Goal: Information Seeking & Learning: Learn about a topic

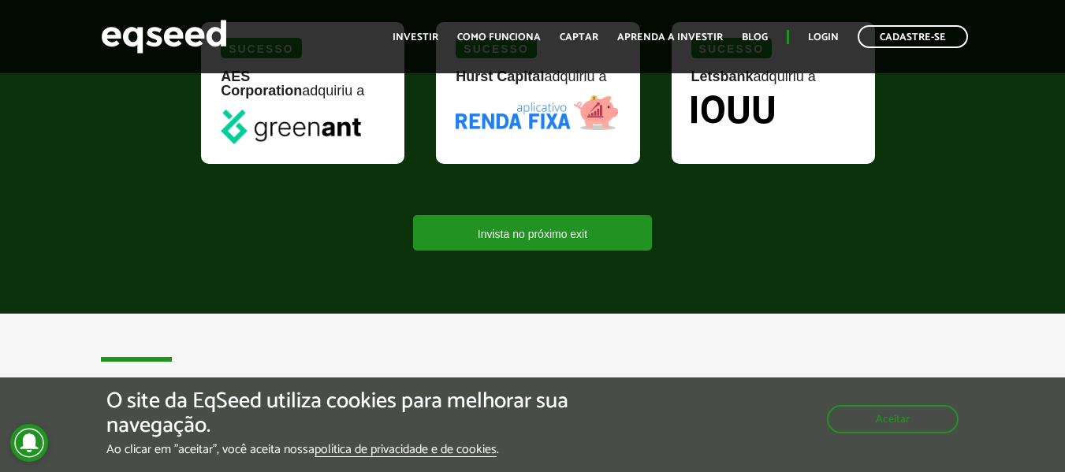
scroll to position [2192, 0]
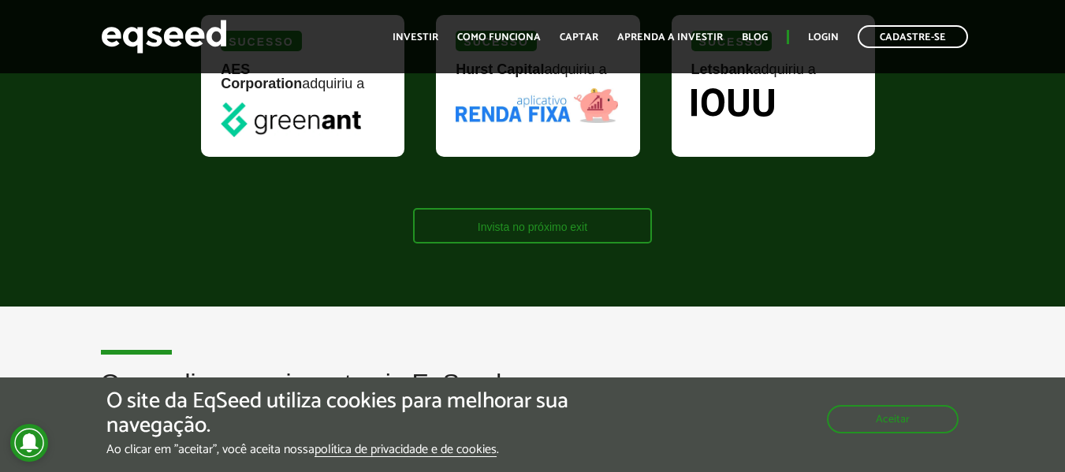
click at [557, 226] on link "Invista no próximo exit" at bounding box center [532, 225] width 239 height 35
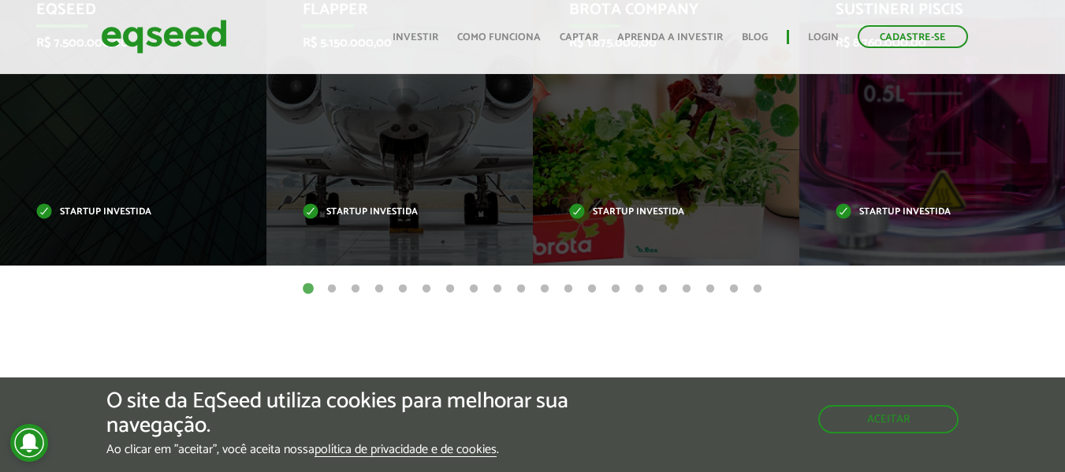
scroll to position [791, 0]
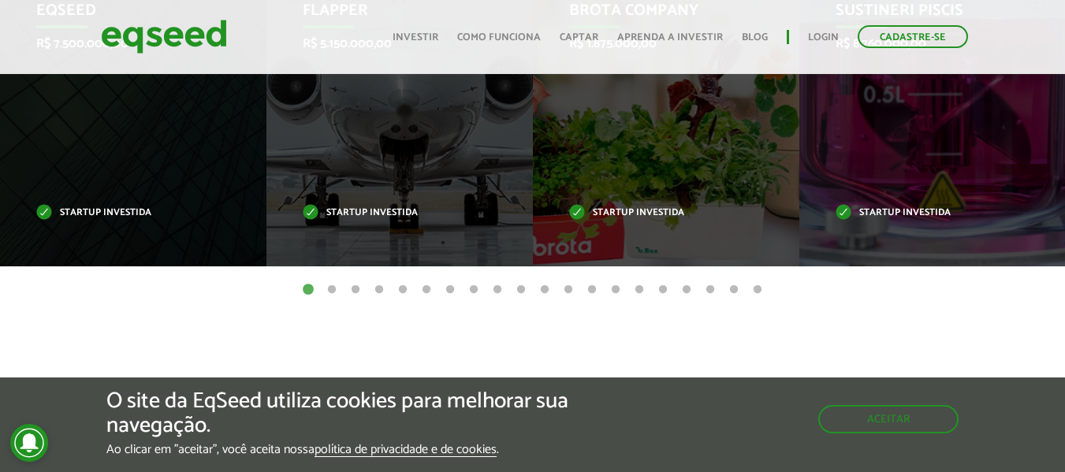
click at [334, 288] on button "2" at bounding box center [332, 290] width 16 height 16
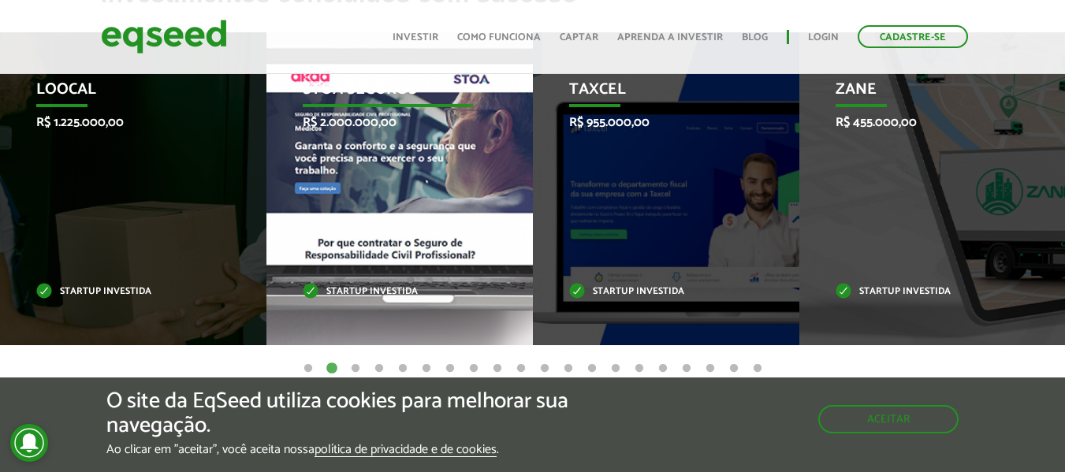
scroll to position [714, 0]
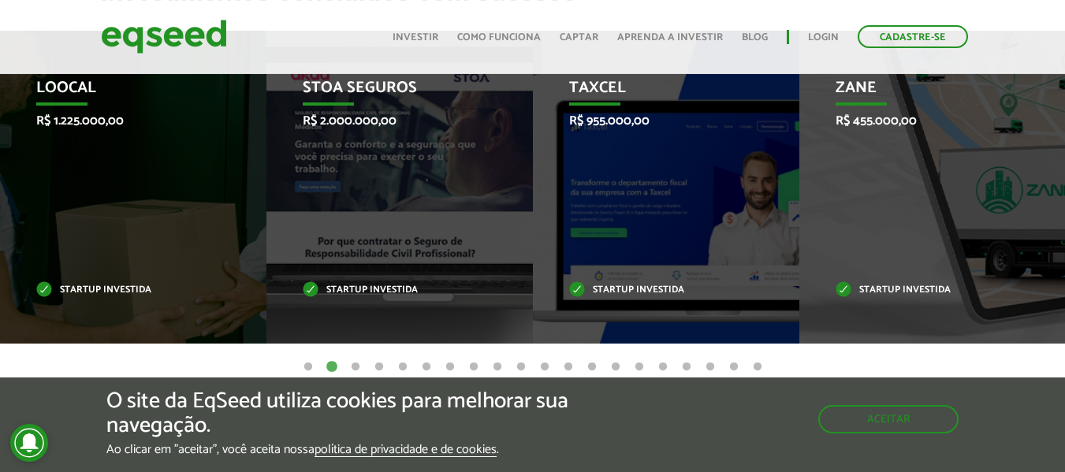
click at [348, 365] on button "3" at bounding box center [356, 367] width 16 height 16
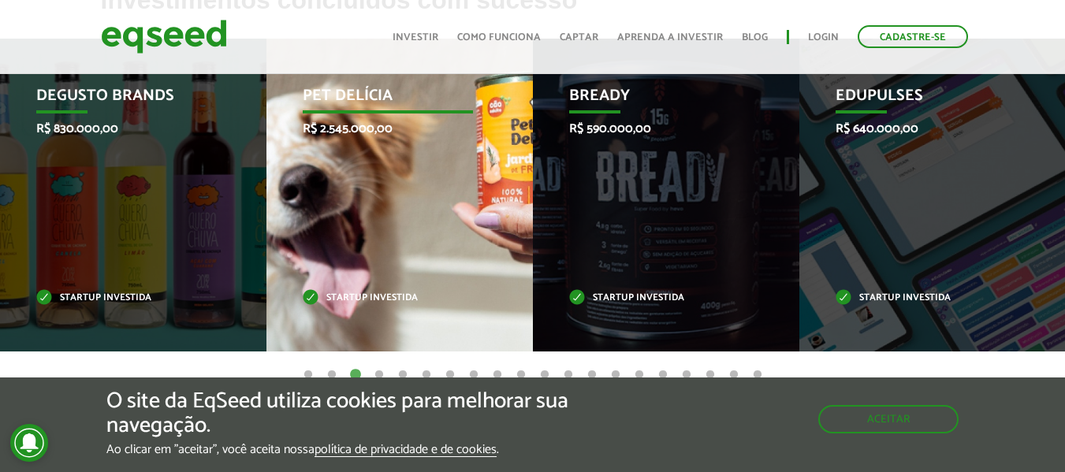
scroll to position [754, 0]
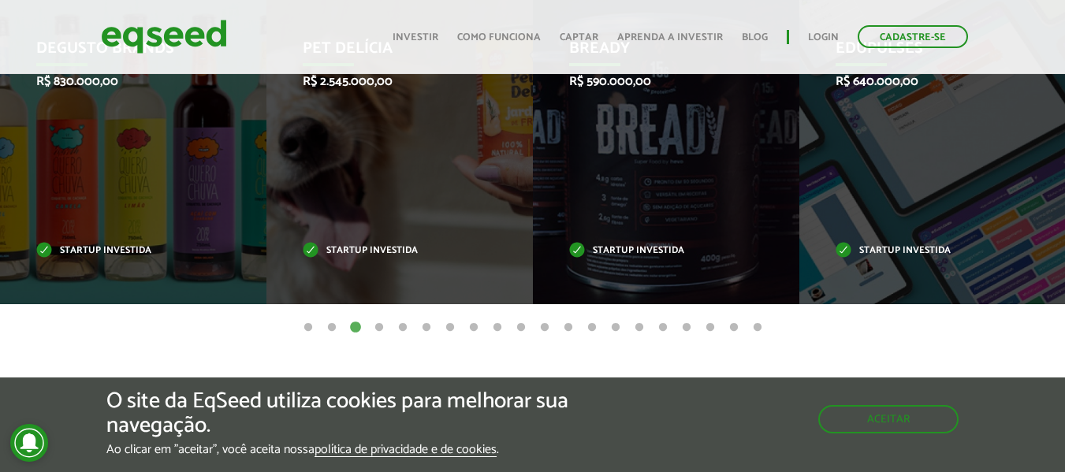
click at [382, 329] on button "4" at bounding box center [379, 328] width 16 height 16
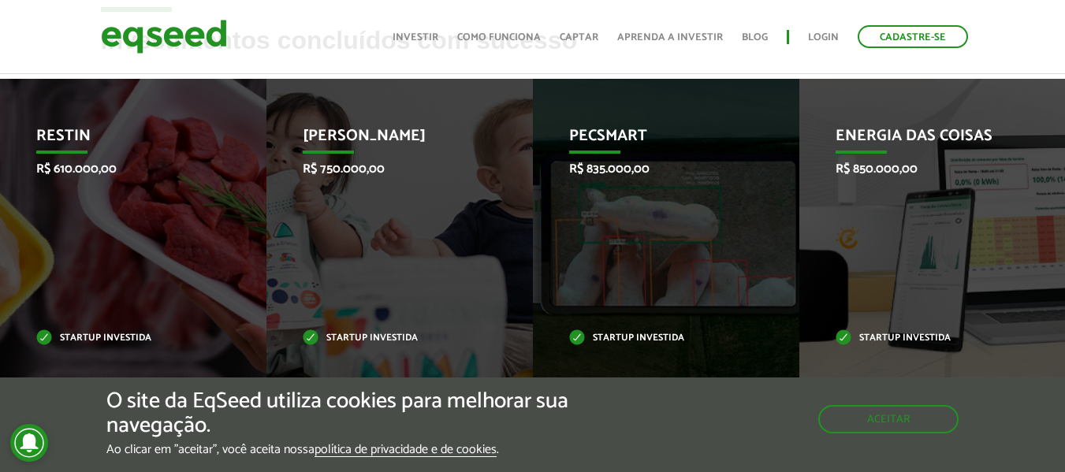
scroll to position [667, 0]
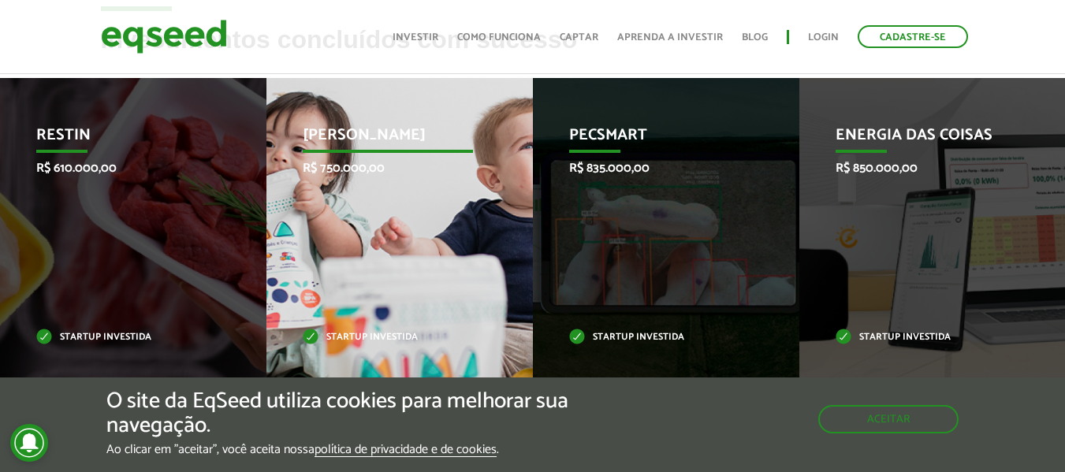
click at [411, 222] on div "Jornada Mima R$ 750.000,00 Startup investida" at bounding box center [387, 234] width 243 height 313
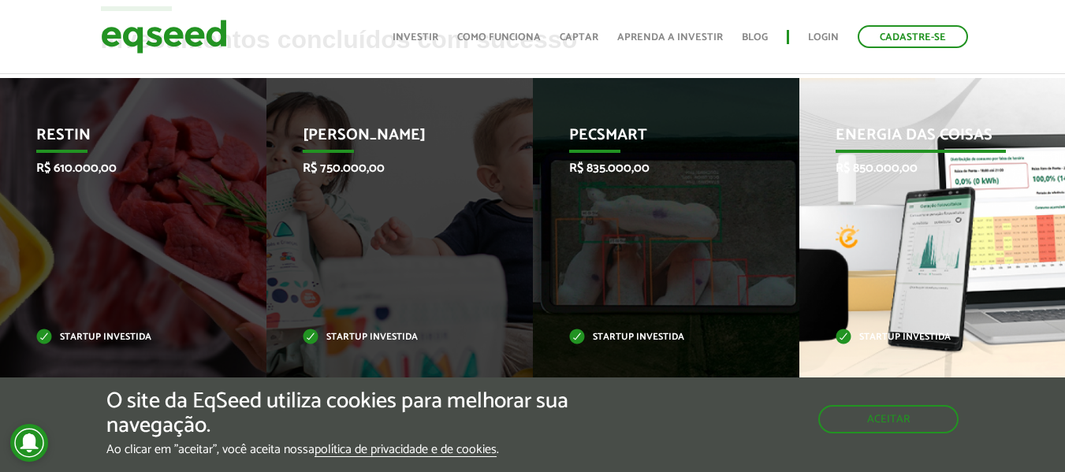
click at [914, 256] on div "Energia das Coisas R$ 850.000,00 Startup investida" at bounding box center [920, 234] width 243 height 313
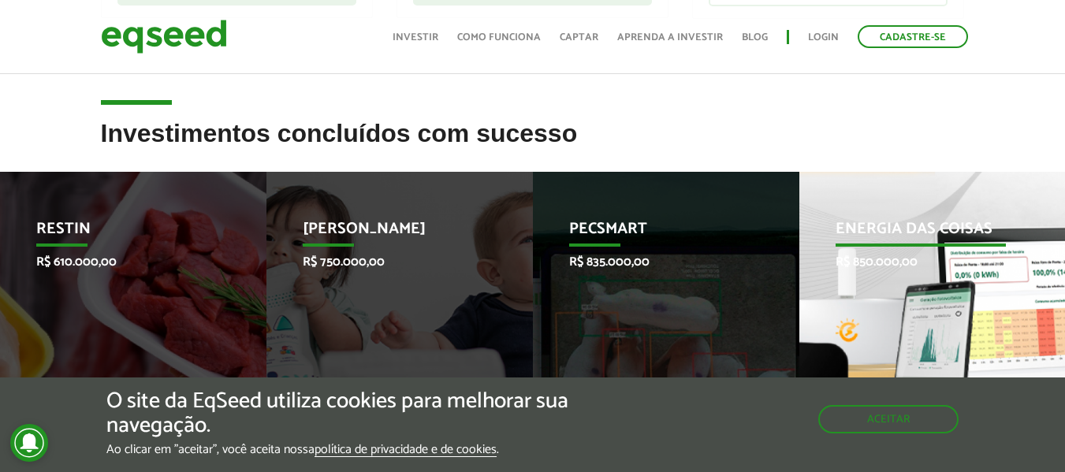
scroll to position [572, 0]
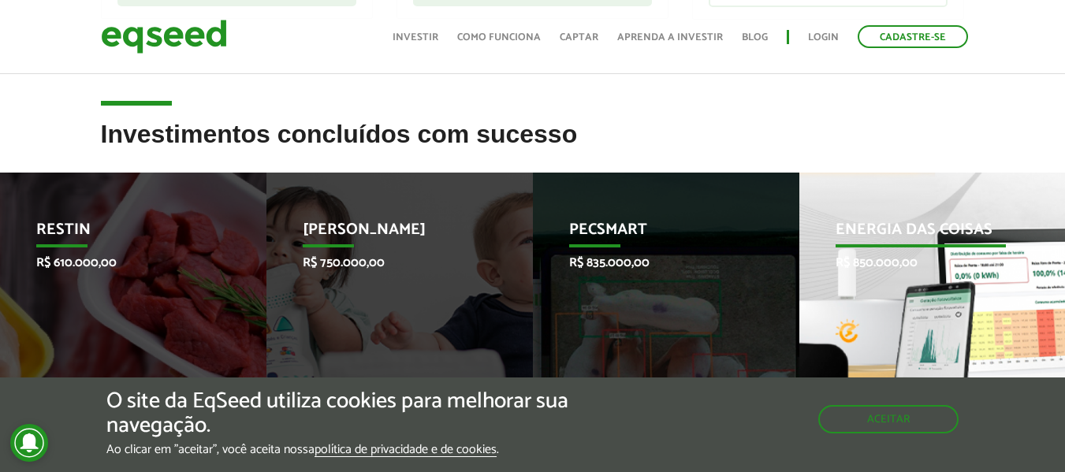
click at [895, 206] on div "Energia das Coisas R$ 850.000,00 Startup investida" at bounding box center [920, 329] width 243 height 313
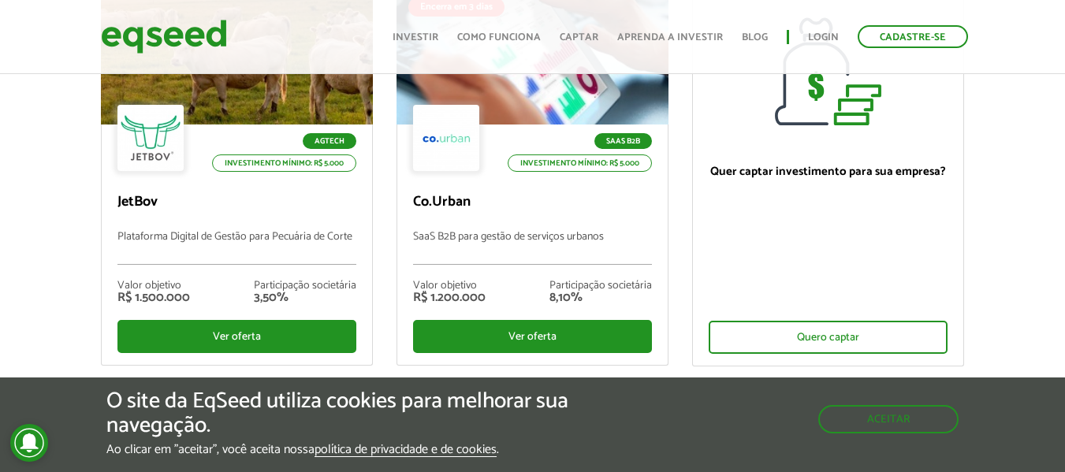
scroll to position [0, 0]
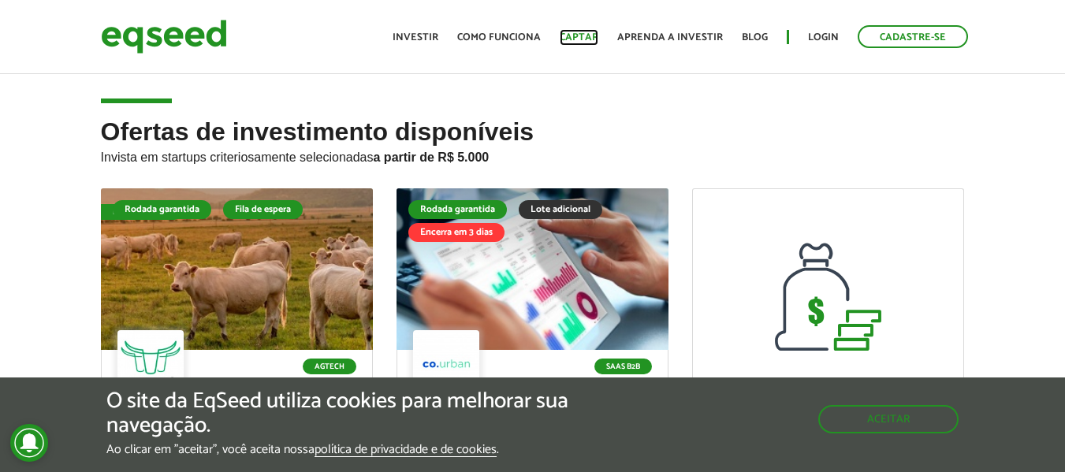
click at [595, 33] on link "Captar" at bounding box center [579, 37] width 39 height 10
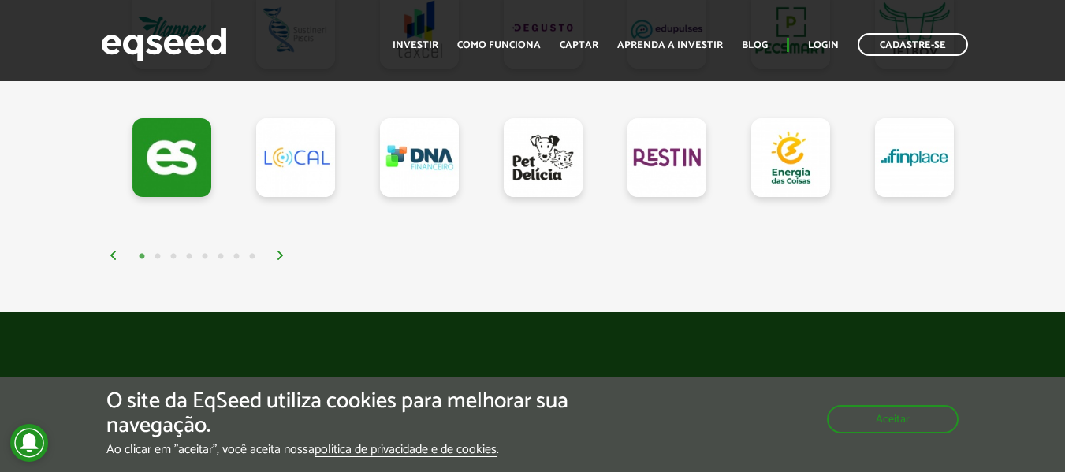
scroll to position [1685, 0]
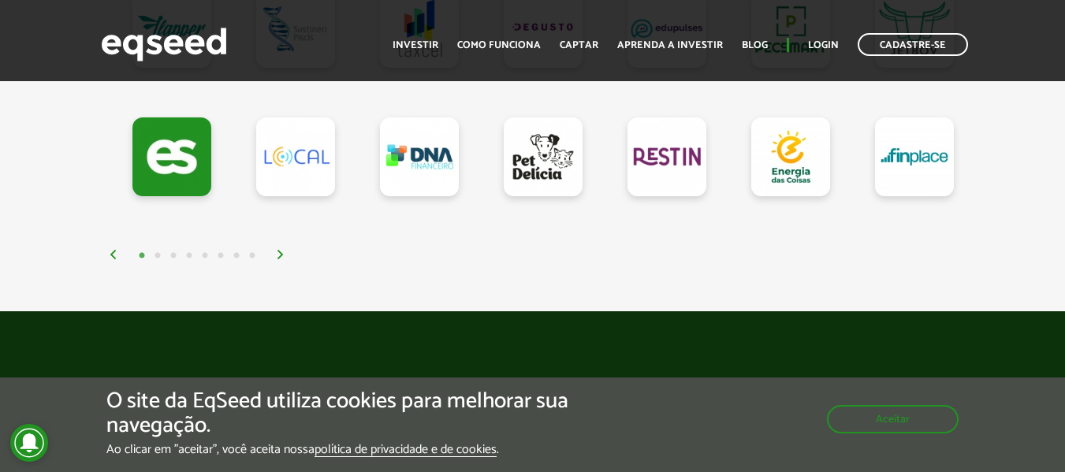
click at [280, 255] on div "1 2 3 4 5 6 7 8" at bounding box center [537, 255] width 856 height 18
click at [281, 257] on img at bounding box center [280, 254] width 9 height 9
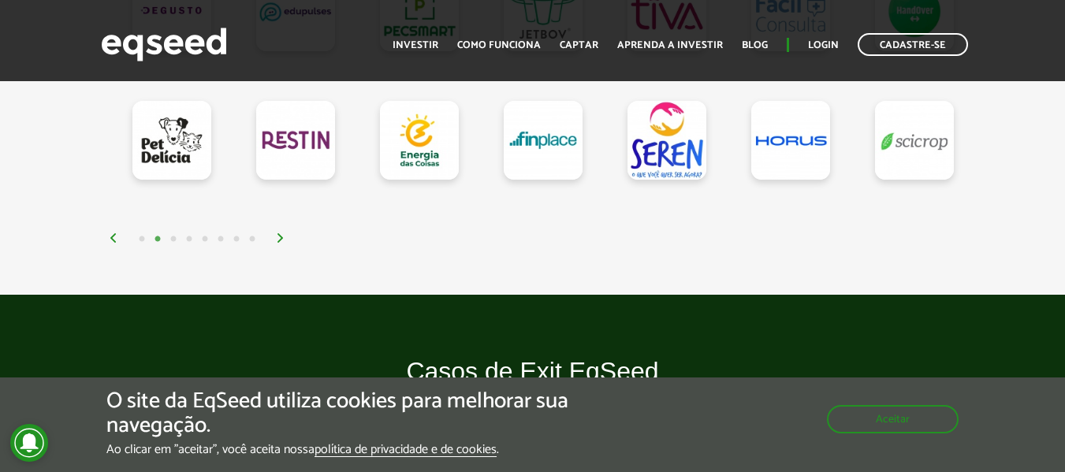
scroll to position [1703, 0]
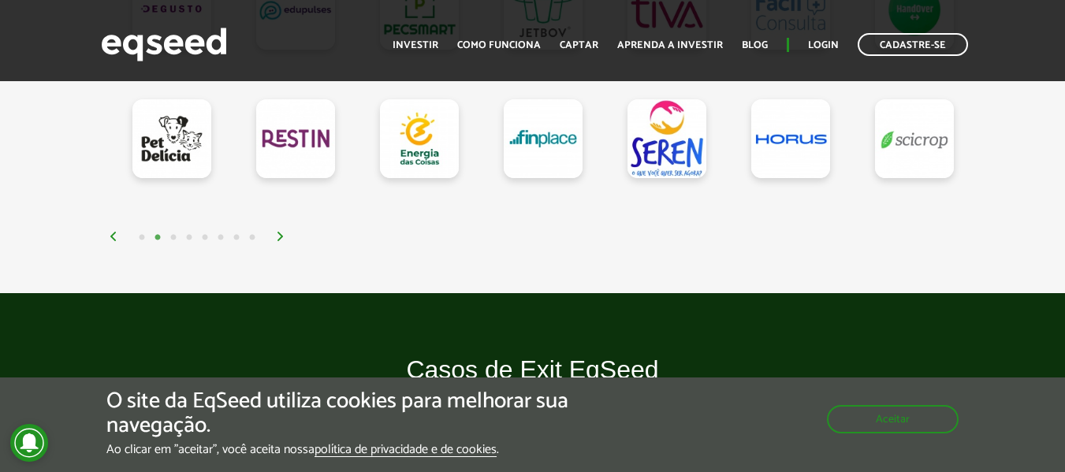
click at [281, 240] on img at bounding box center [280, 236] width 9 height 9
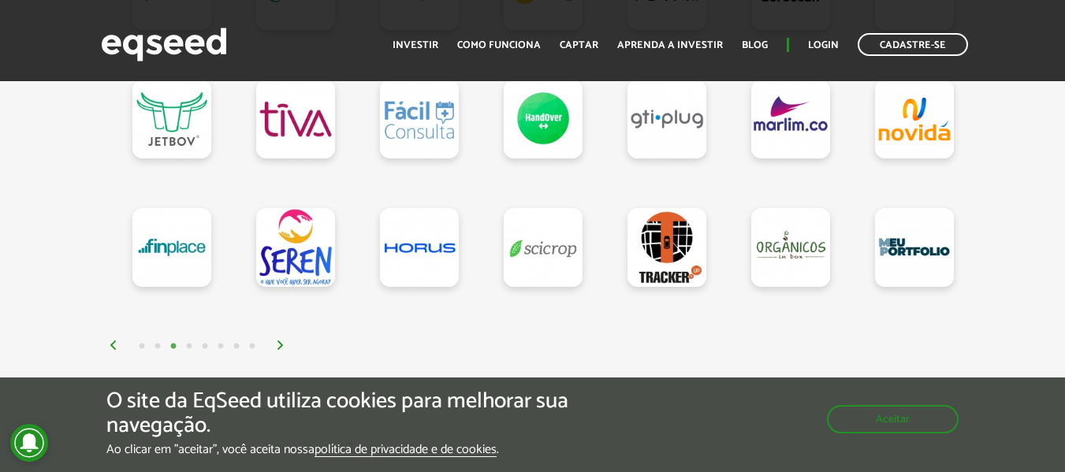
scroll to position [1595, 0]
click at [280, 347] on img at bounding box center [280, 344] width 9 height 9
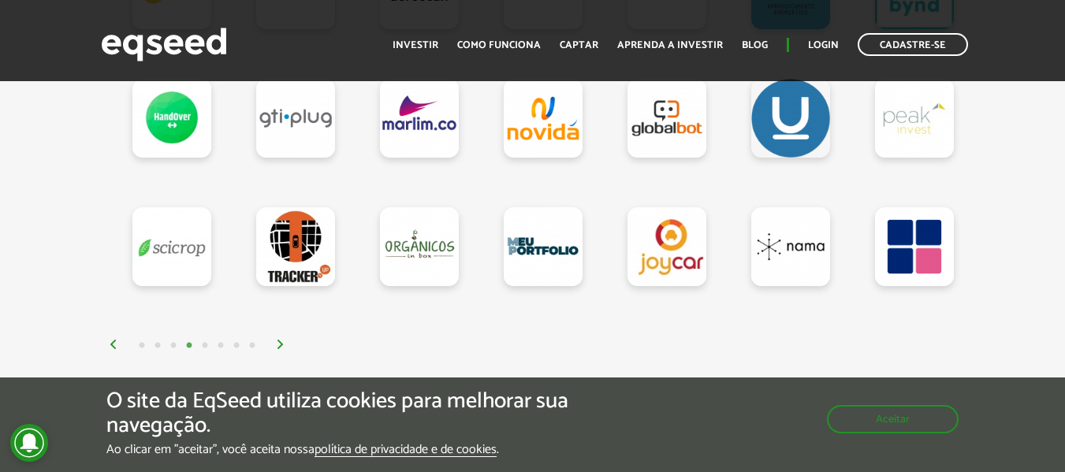
click at [280, 347] on img at bounding box center [280, 344] width 9 height 9
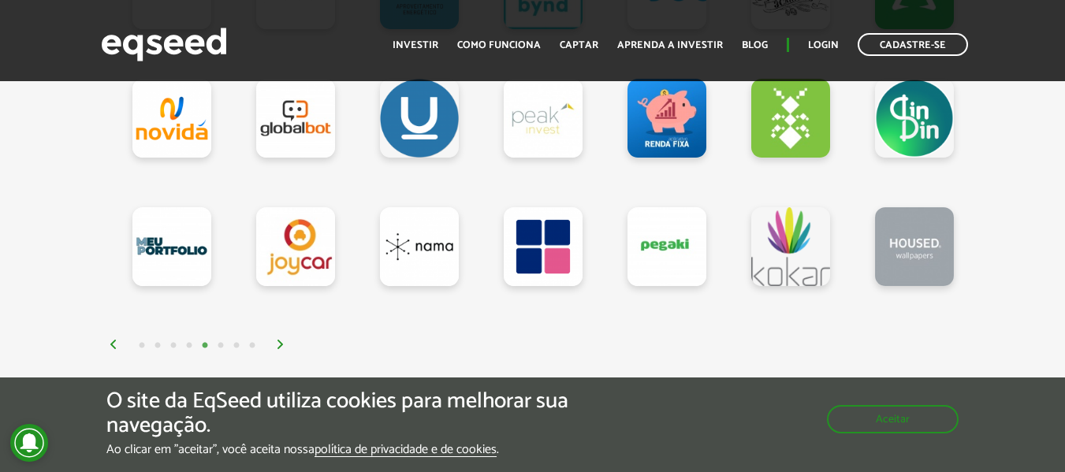
click at [280, 347] on img at bounding box center [280, 344] width 9 height 9
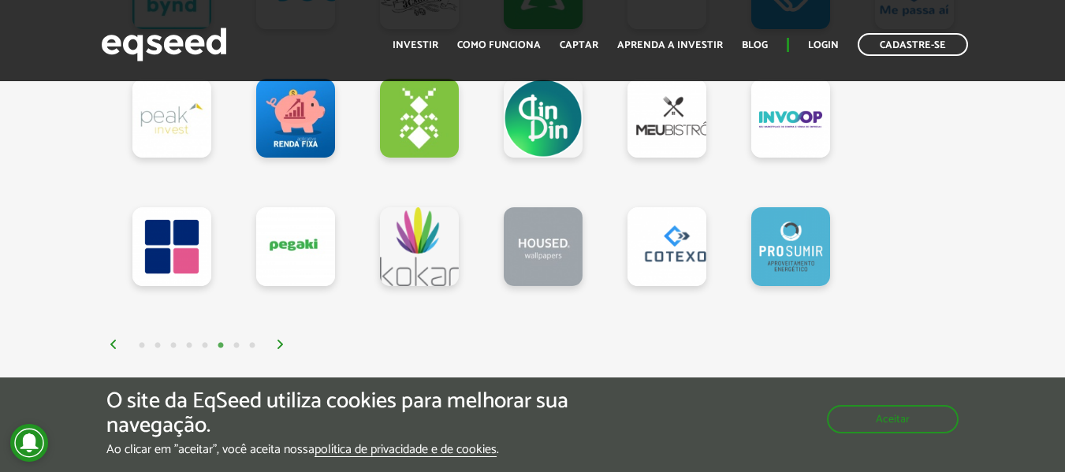
click at [280, 347] on img at bounding box center [280, 344] width 9 height 9
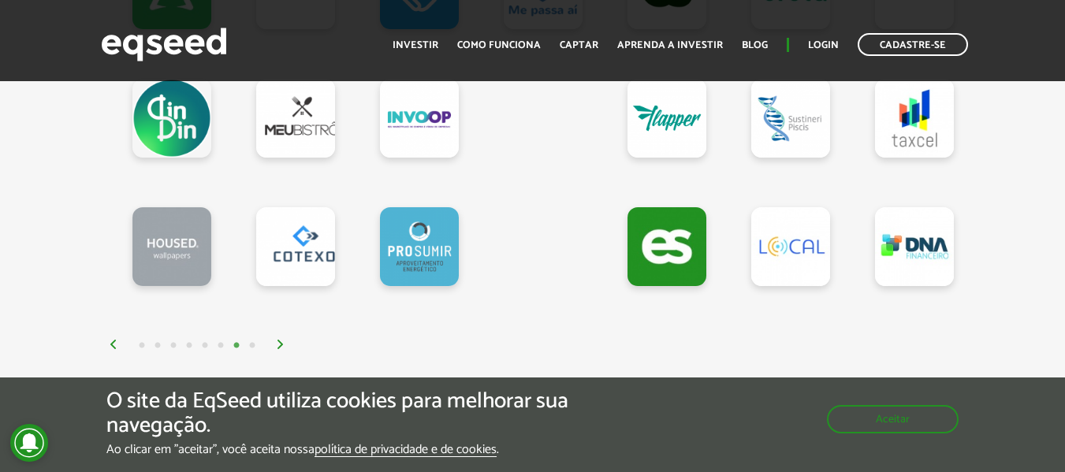
click at [280, 347] on img at bounding box center [280, 344] width 9 height 9
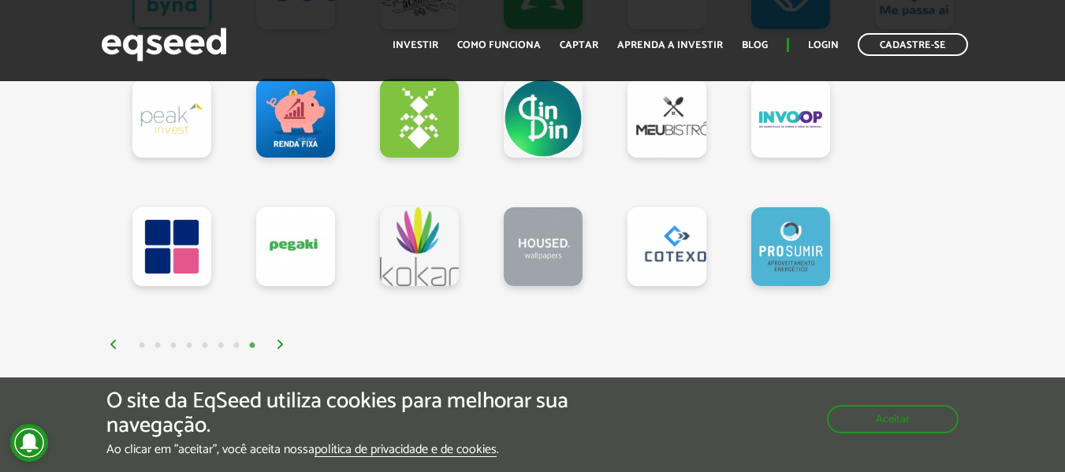
click at [280, 347] on img at bounding box center [280, 344] width 9 height 9
